Goal: Task Accomplishment & Management: Manage account settings

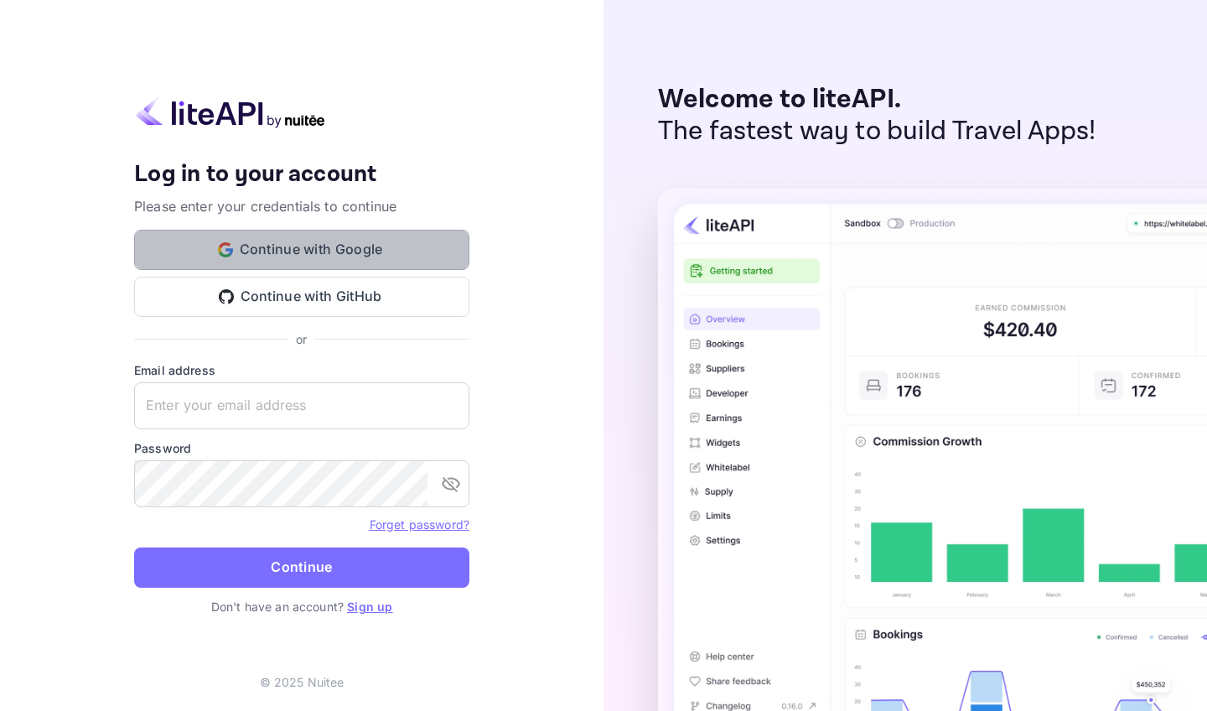
click at [359, 250] on button "Continue with Google" at bounding box center [301, 250] width 335 height 40
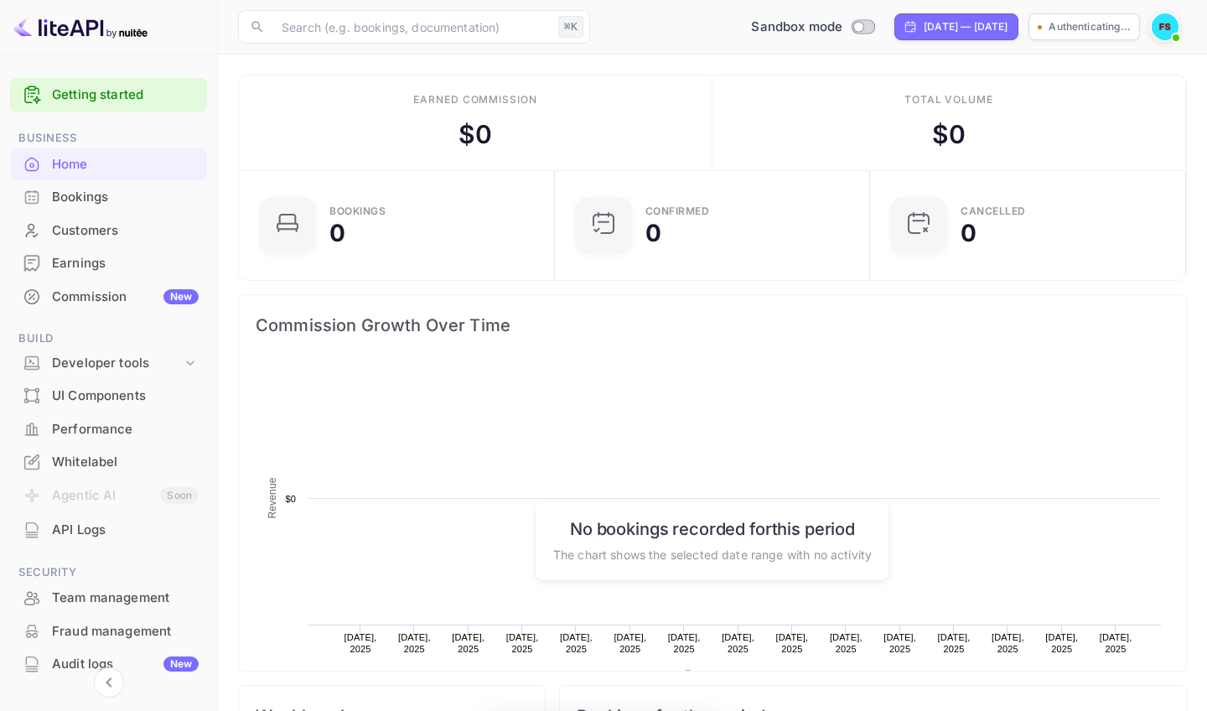
scroll to position [272, 305]
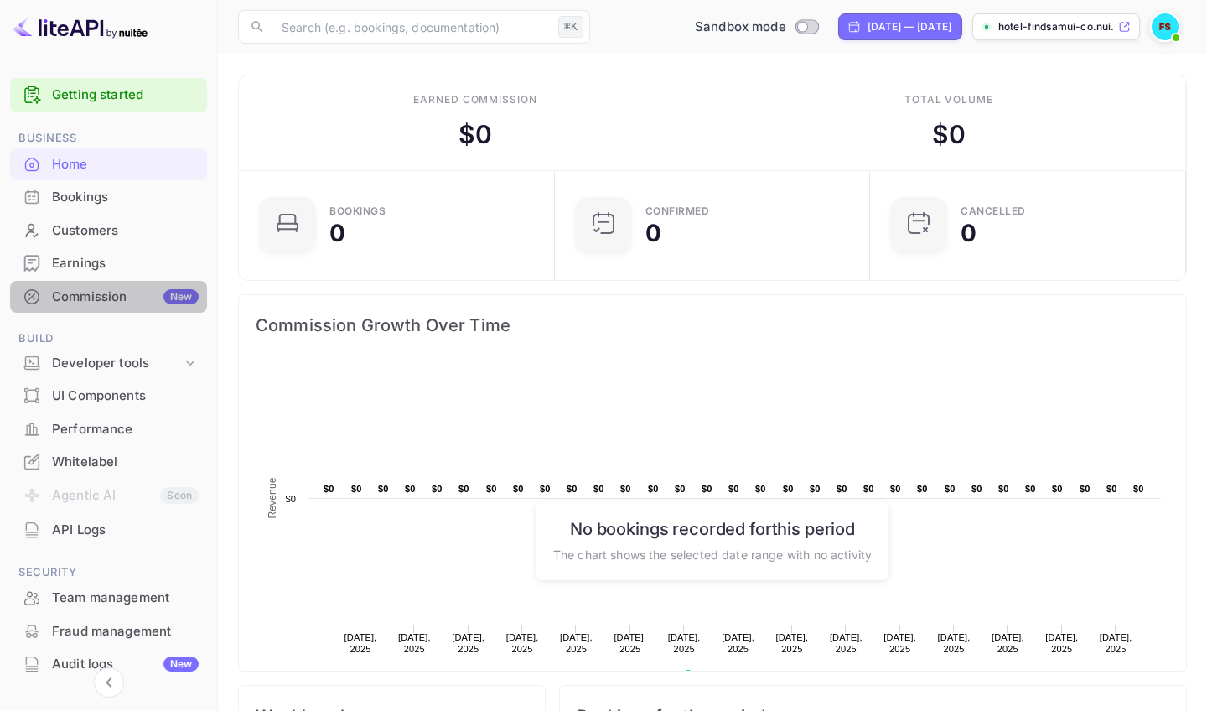
click at [117, 299] on div "Commission New" at bounding box center [125, 297] width 147 height 19
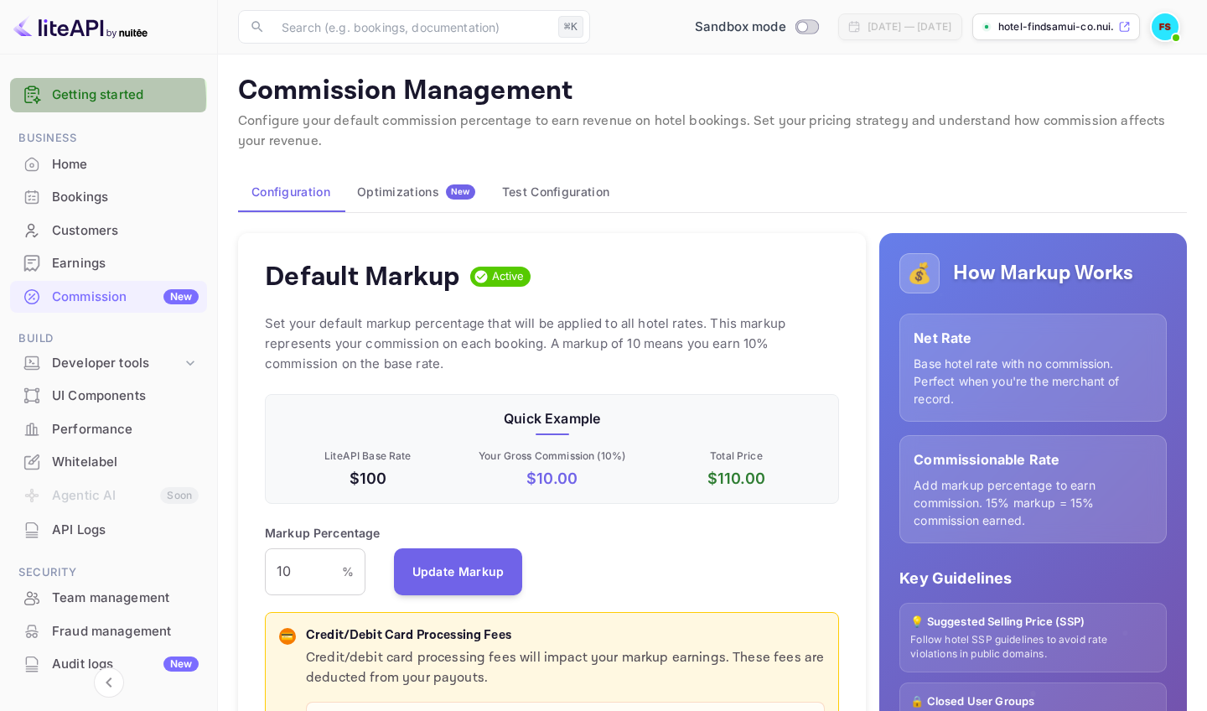
click at [88, 99] on link "Getting started" at bounding box center [125, 95] width 147 height 19
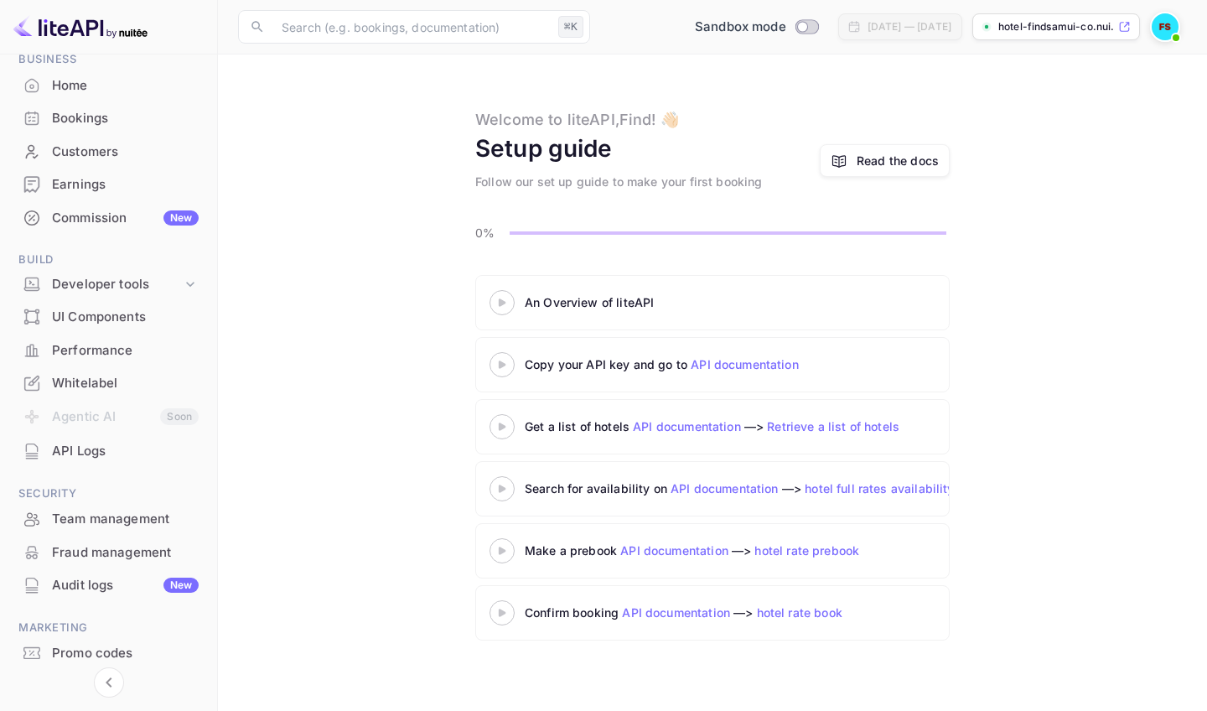
scroll to position [42, 0]
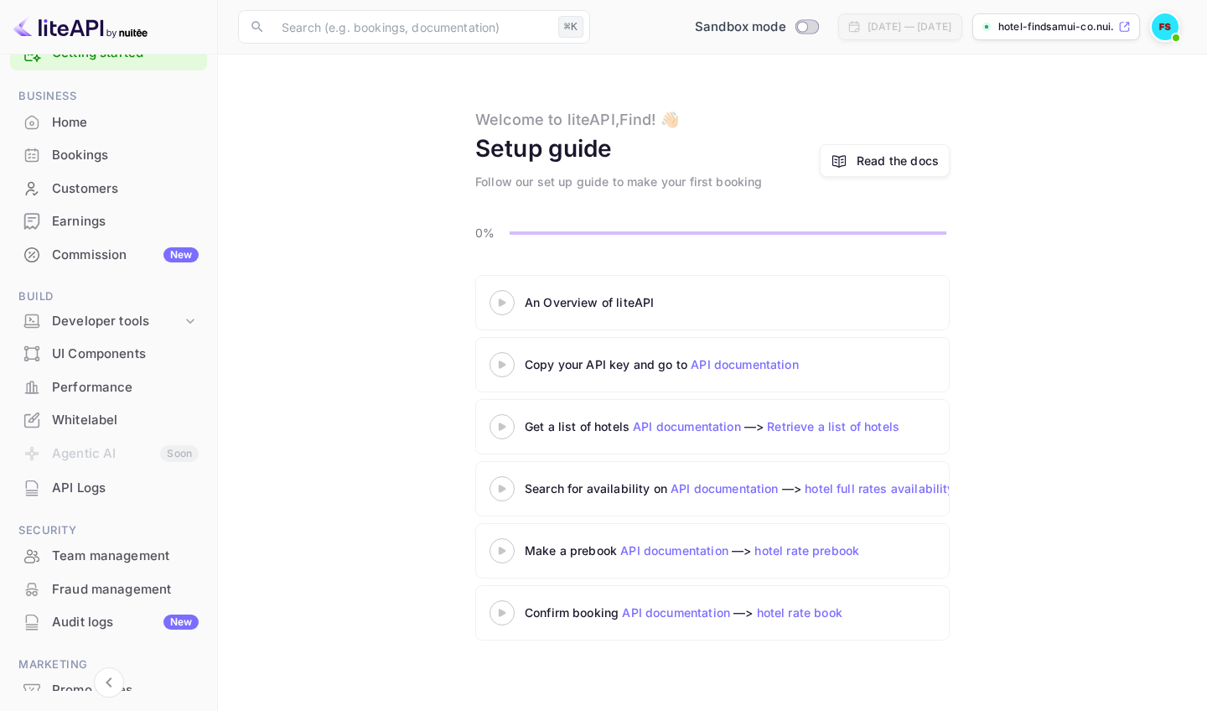
click at [106, 188] on div "Customers" at bounding box center [125, 188] width 147 height 19
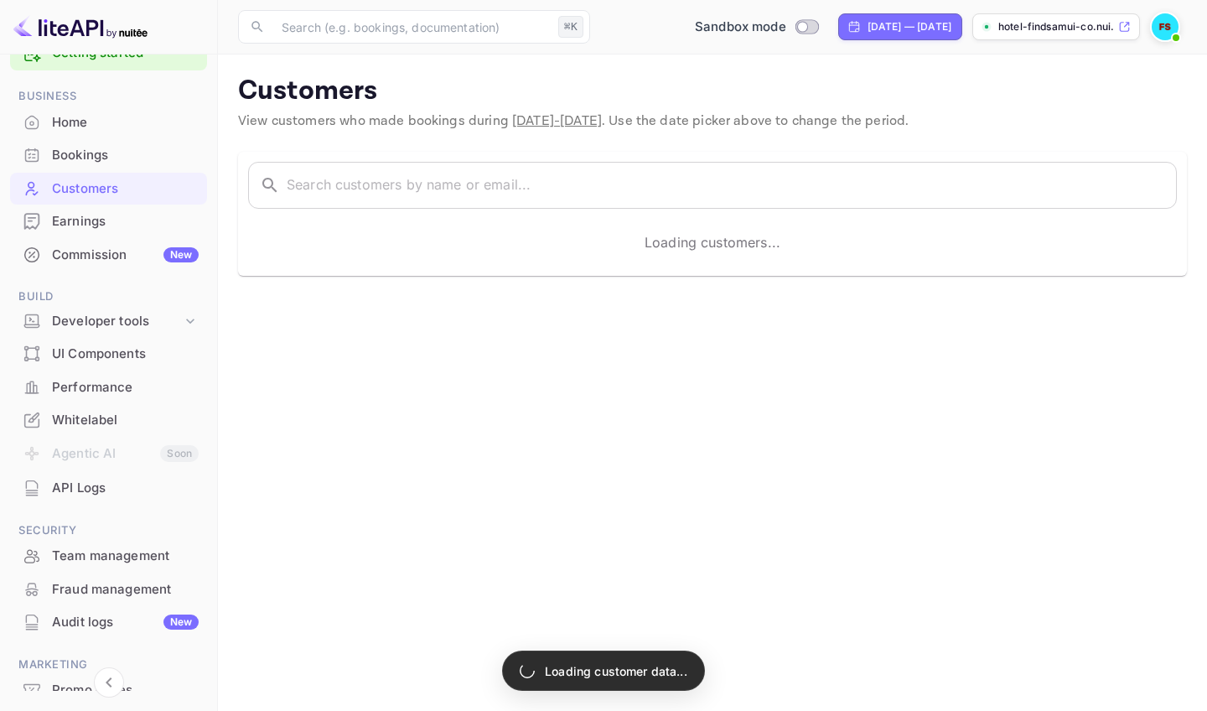
click at [103, 226] on div "Earnings" at bounding box center [125, 221] width 147 height 19
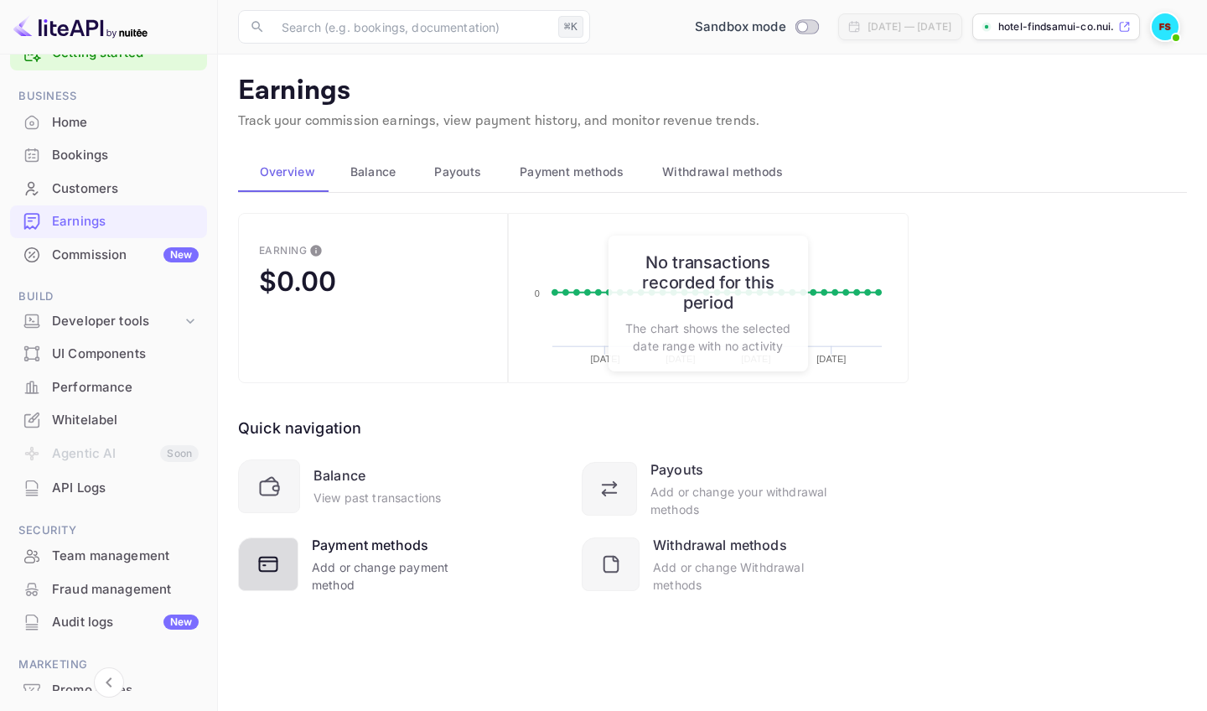
click at [409, 572] on div "Add or change payment method" at bounding box center [398, 575] width 173 height 35
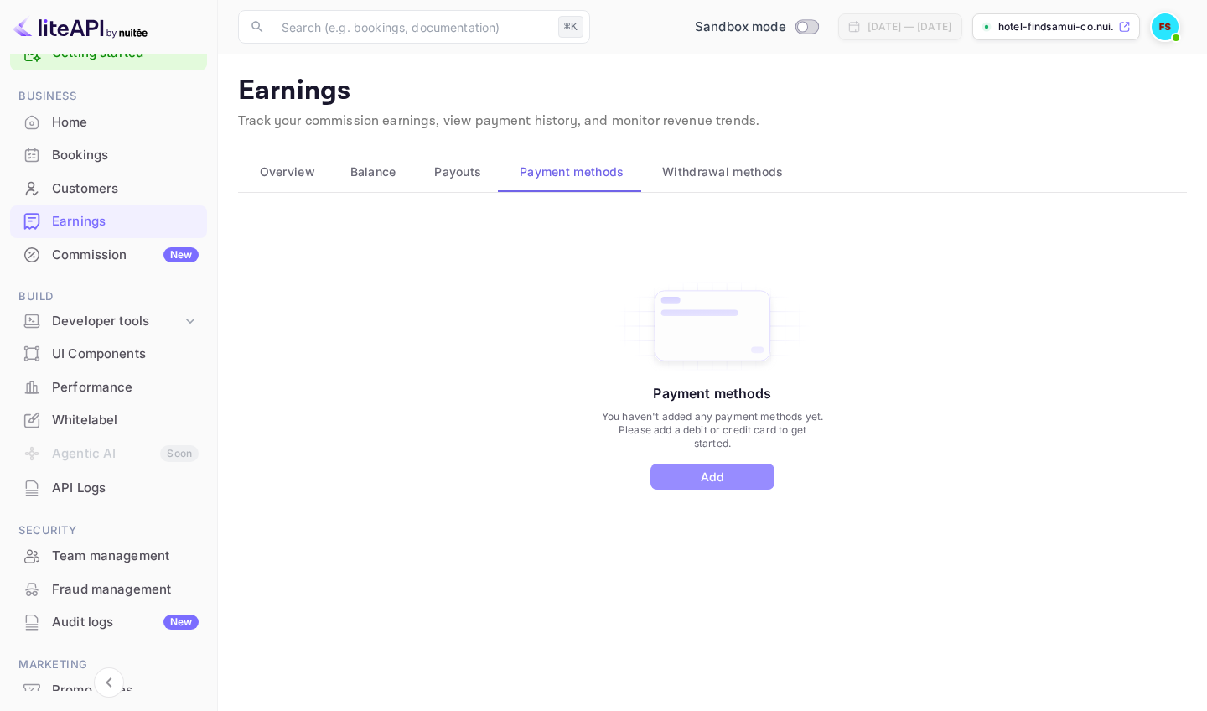
click at [738, 481] on button "Add" at bounding box center [712, 477] width 124 height 26
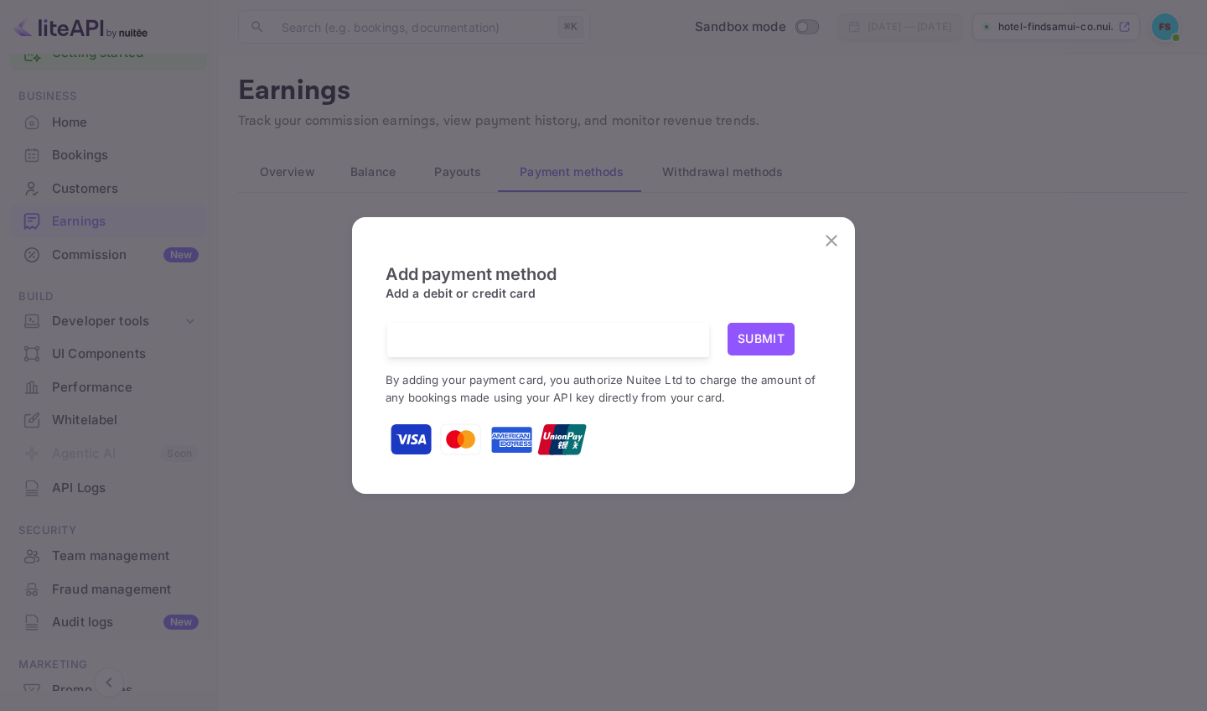
click at [730, 469] on div "Add payment method Add a debit or credit card Submit By adding your payment car…" at bounding box center [603, 354] width 469 height 247
click at [837, 244] on icon "close" at bounding box center [831, 241] width 20 height 20
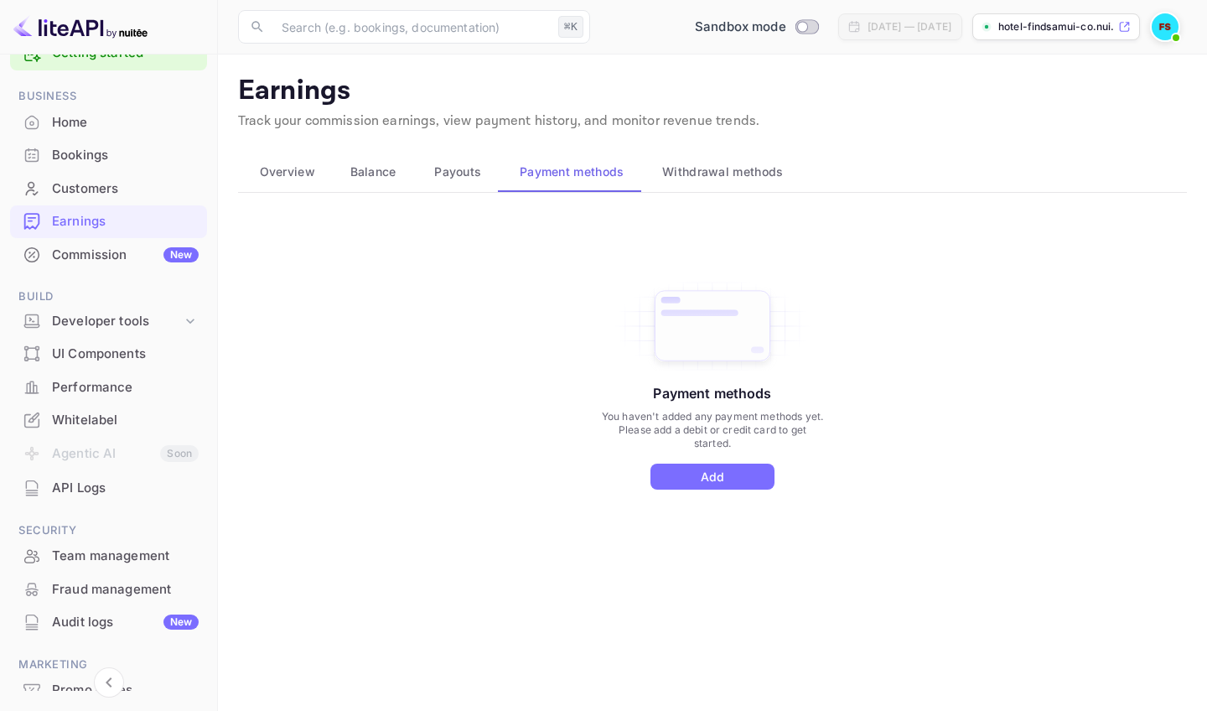
click at [719, 187] on button "Withdrawal methods" at bounding box center [720, 172] width 159 height 40
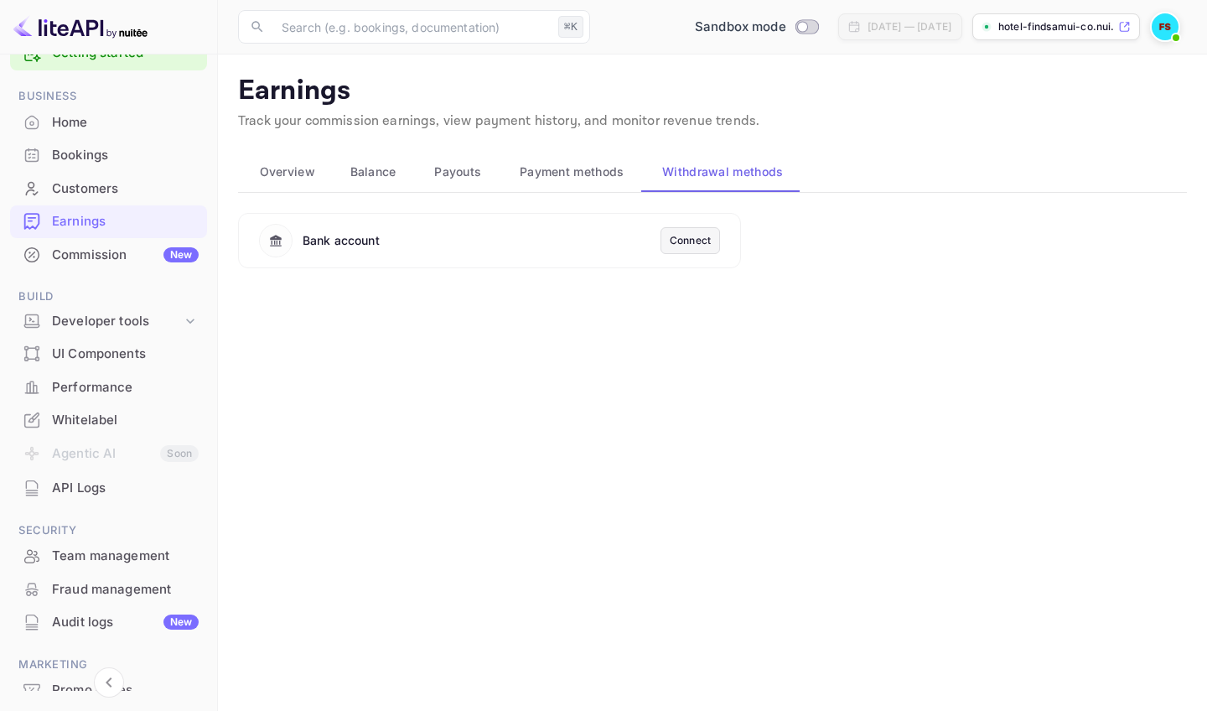
click at [688, 247] on div "Connect" at bounding box center [691, 240] width 60 height 27
click at [687, 236] on div "Connect" at bounding box center [690, 240] width 41 height 15
